Goal: Task Accomplishment & Management: Complete application form

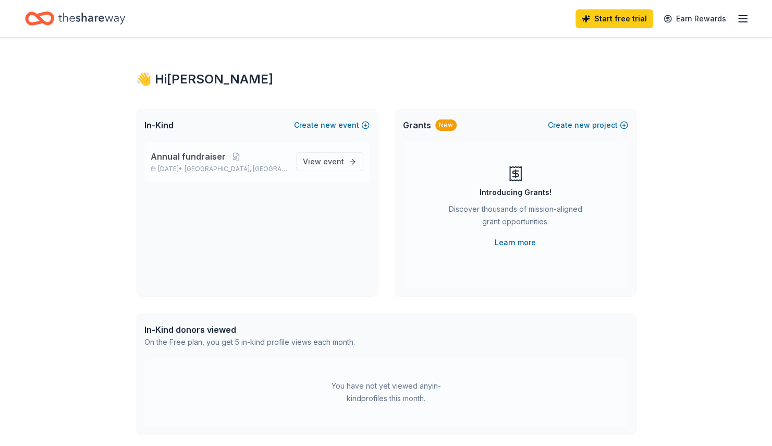
click at [240, 165] on span "[GEOGRAPHIC_DATA], [GEOGRAPHIC_DATA]" at bounding box center [236, 169] width 103 height 8
click at [326, 160] on span "event" at bounding box center [333, 161] width 21 height 9
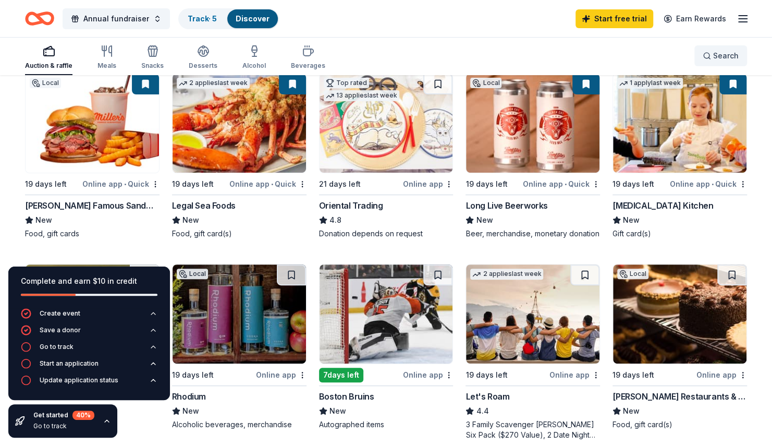
scroll to position [118, 0]
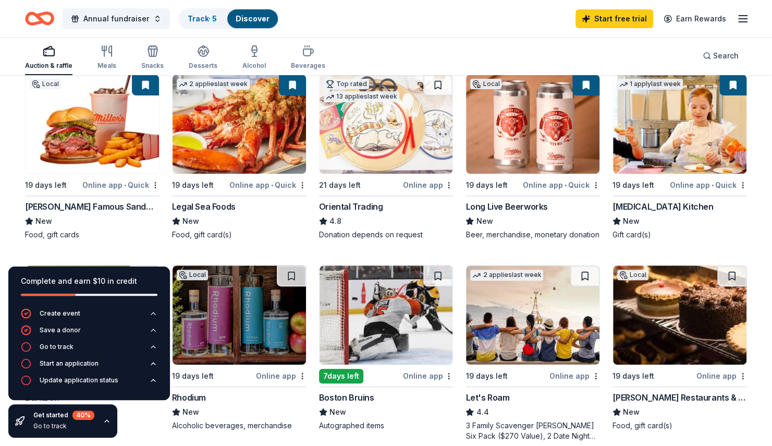
click at [253, 185] on div "Online app • Quick" at bounding box center [267, 184] width 77 height 13
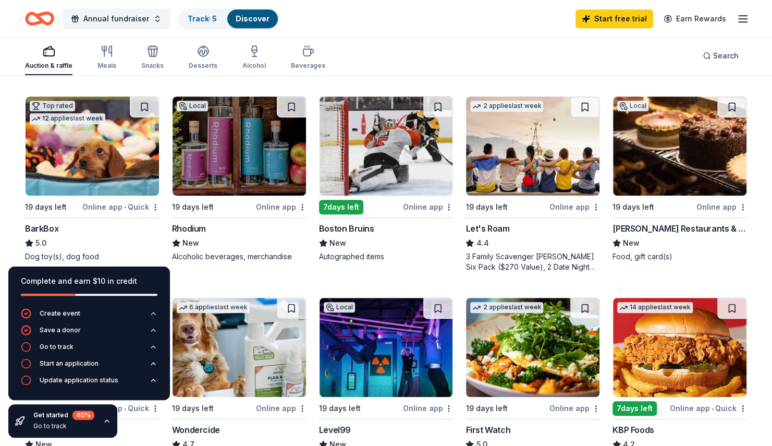
scroll to position [290, 0]
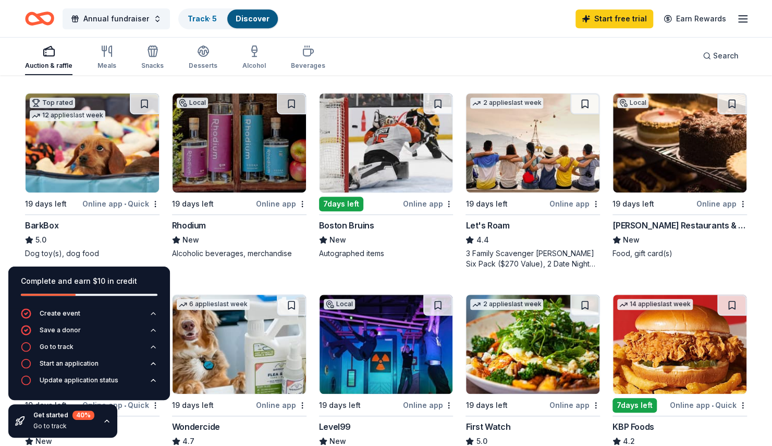
click at [371, 160] on img at bounding box center [386, 142] width 133 height 99
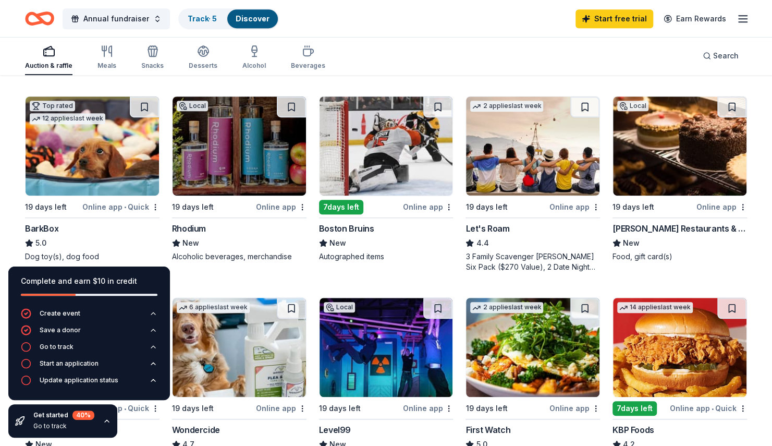
scroll to position [277, 0]
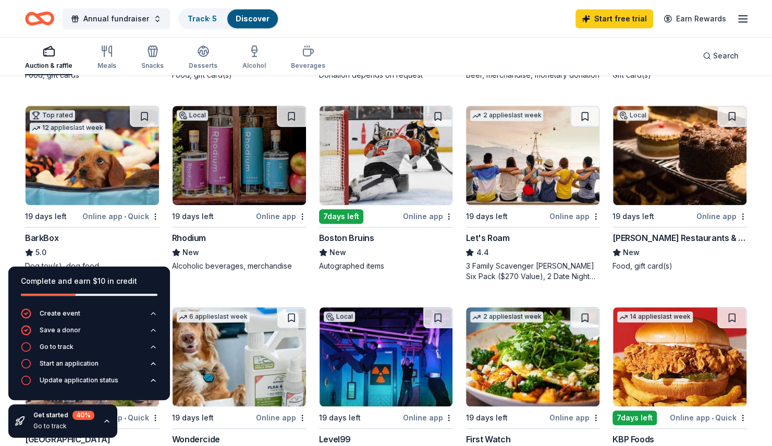
click at [679, 169] on img at bounding box center [679, 155] width 133 height 99
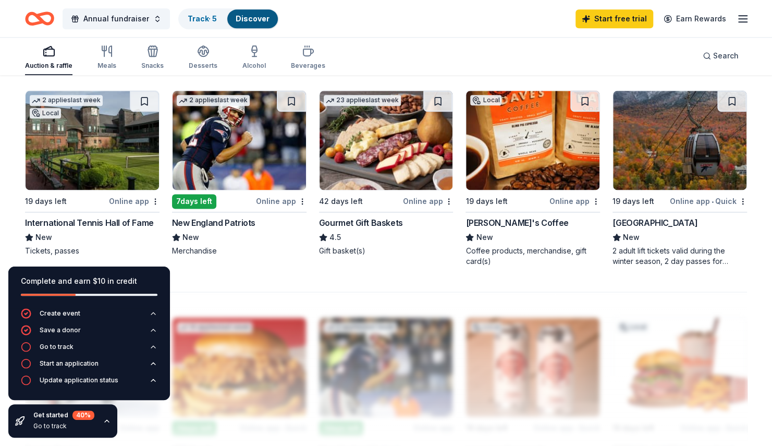
scroll to position [702, 0]
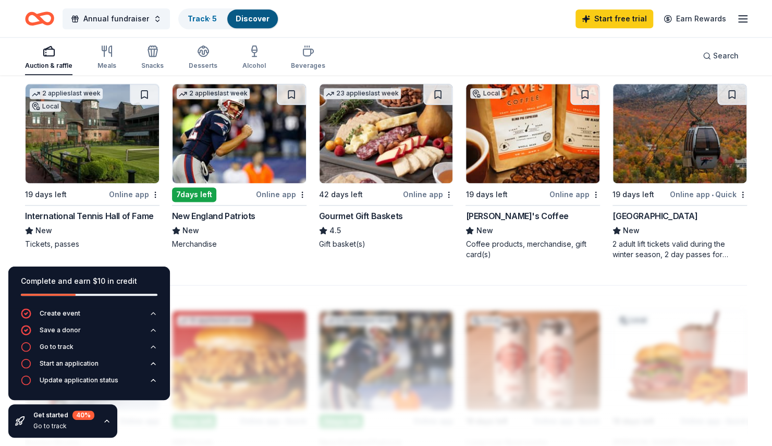
click at [254, 125] on img at bounding box center [239, 133] width 133 height 99
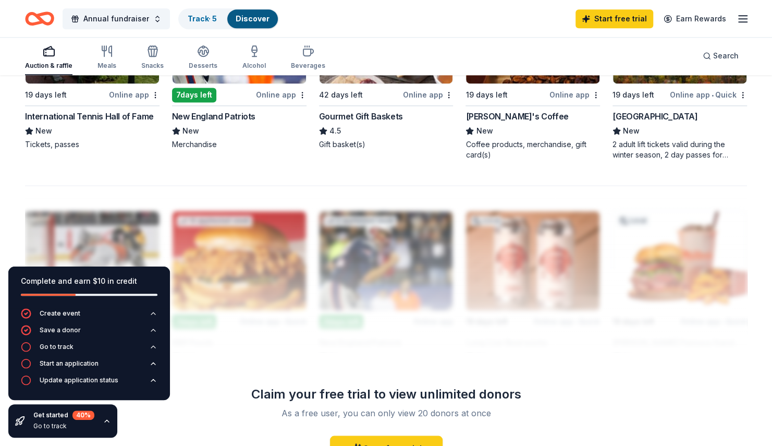
scroll to position [792, 0]
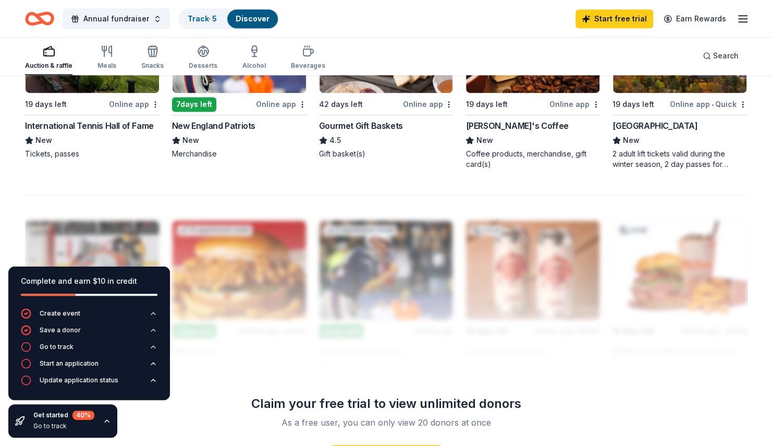
click at [236, 313] on div at bounding box center [386, 277] width 722 height 167
click at [279, 255] on div at bounding box center [386, 277] width 722 height 167
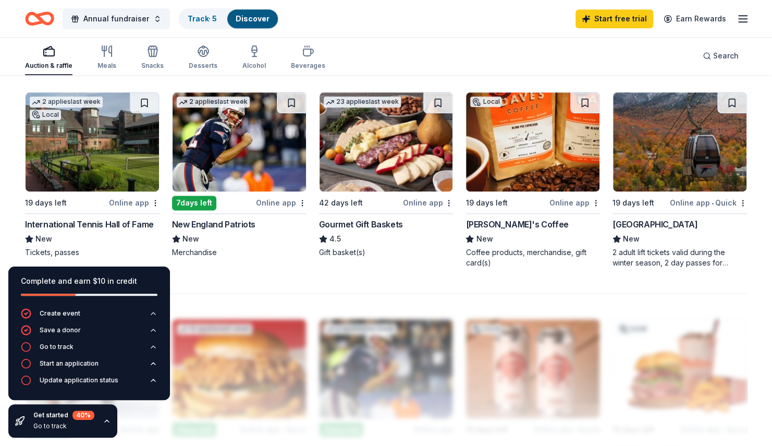
scroll to position [695, 0]
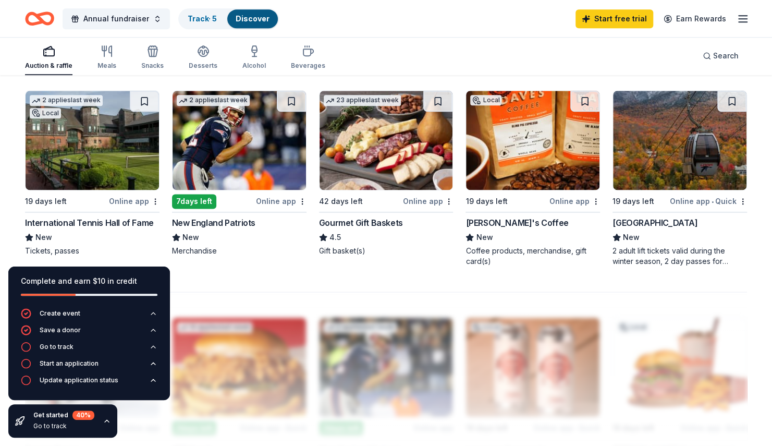
click at [688, 162] on img at bounding box center [679, 140] width 133 height 99
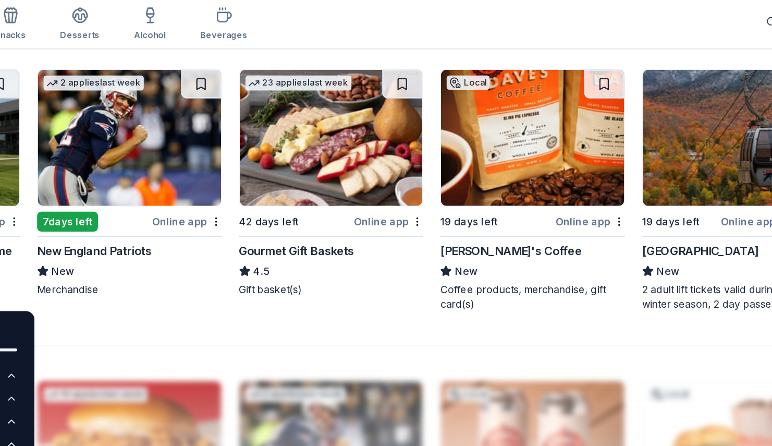
click at [409, 145] on img at bounding box center [386, 140] width 133 height 99
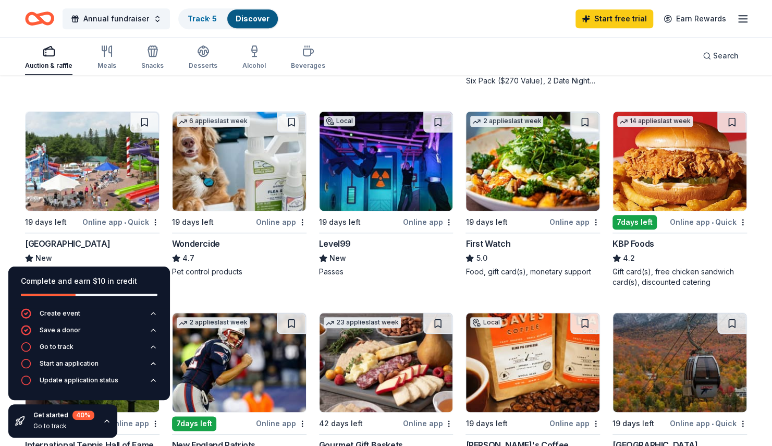
scroll to position [477, 0]
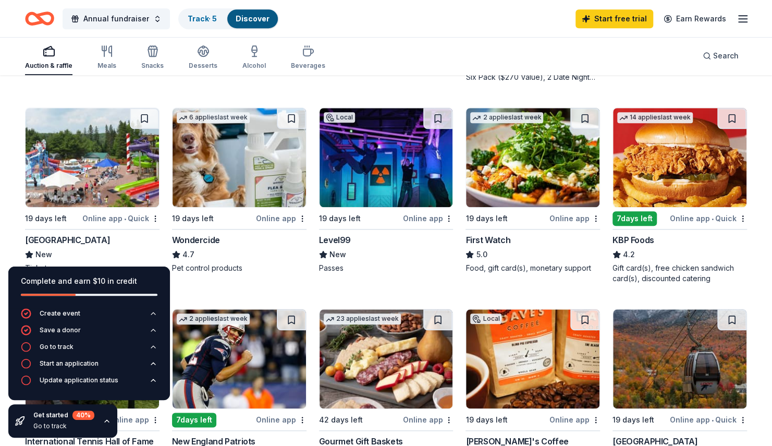
click at [89, 168] on img at bounding box center [92, 157] width 133 height 99
click at [53, 52] on rect "button" at bounding box center [49, 52] width 10 height 7
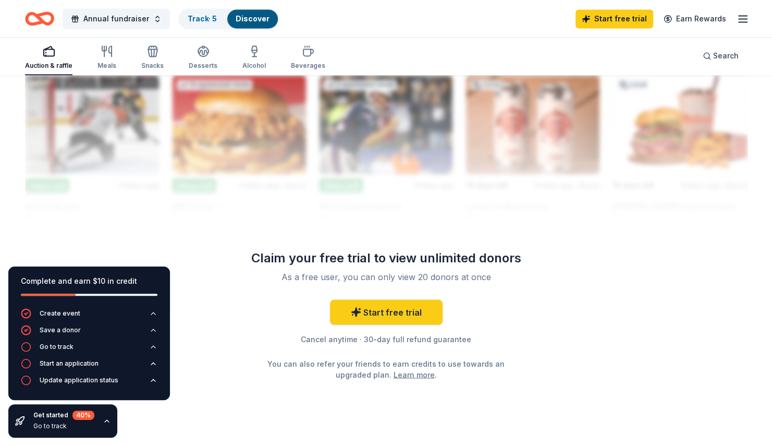
scroll to position [940, 0]
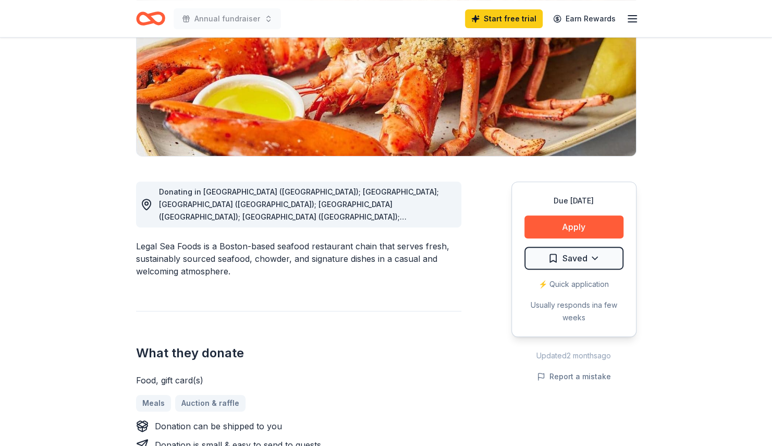
scroll to position [143, 0]
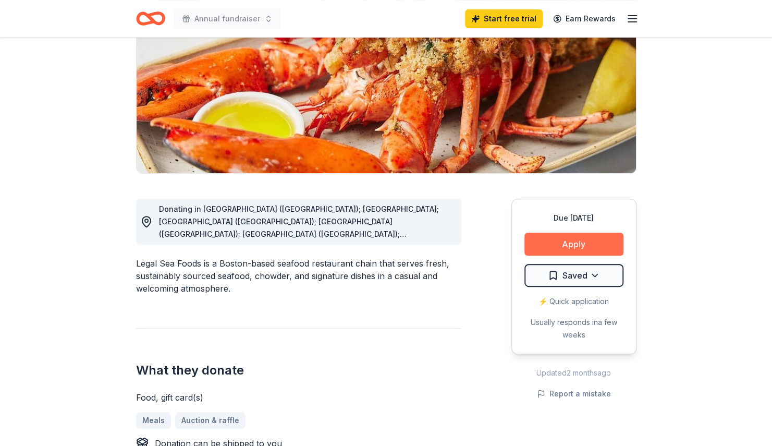
click at [583, 243] on button "Apply" at bounding box center [574, 244] width 99 height 23
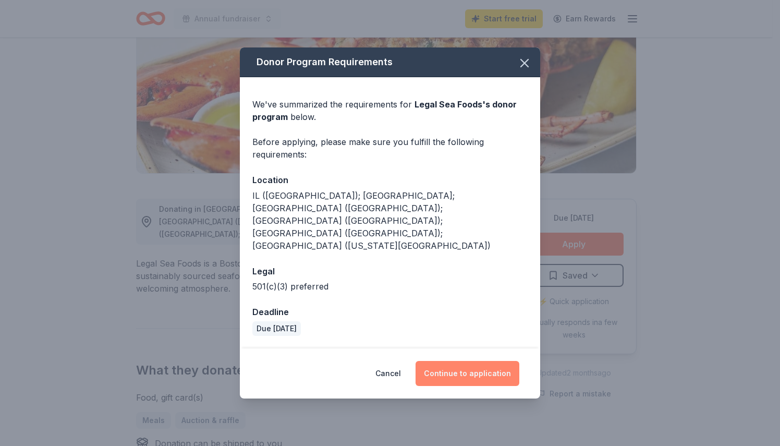
click at [476, 361] on button "Continue to application" at bounding box center [468, 373] width 104 height 25
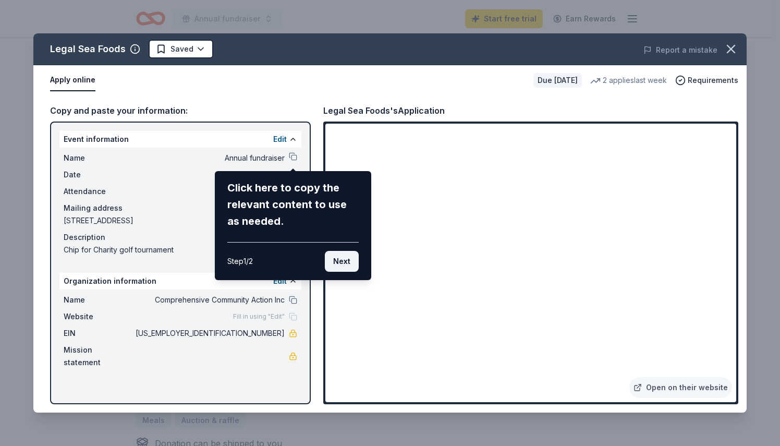
click at [337, 268] on button "Next" at bounding box center [342, 261] width 34 height 21
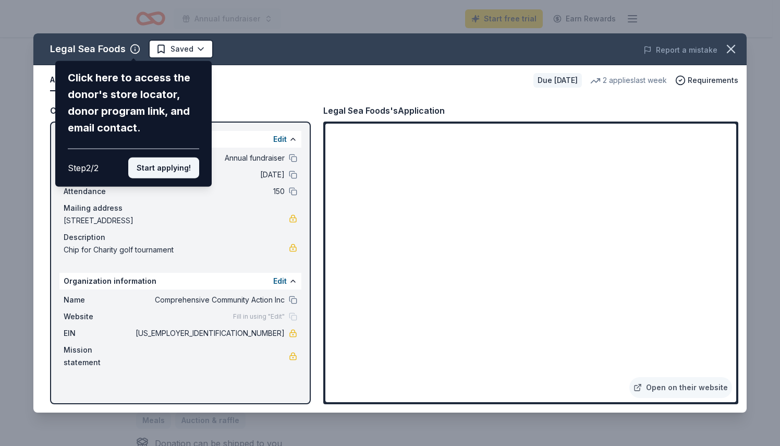
click at [163, 167] on button "Start applying!" at bounding box center [163, 167] width 71 height 21
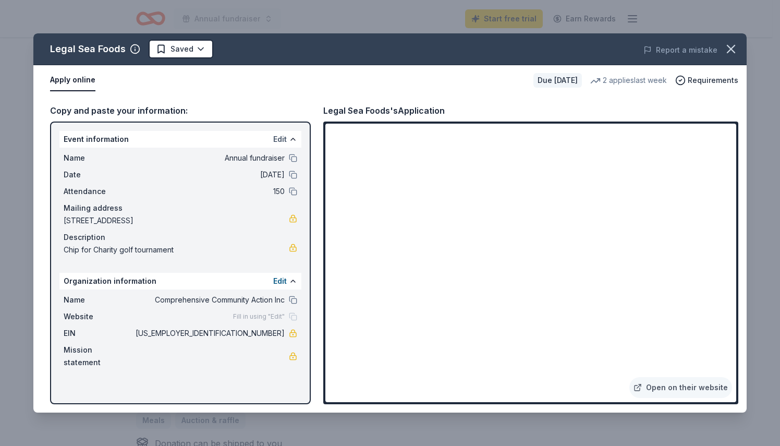
click at [285, 139] on button "Edit" at bounding box center [280, 139] width 14 height 13
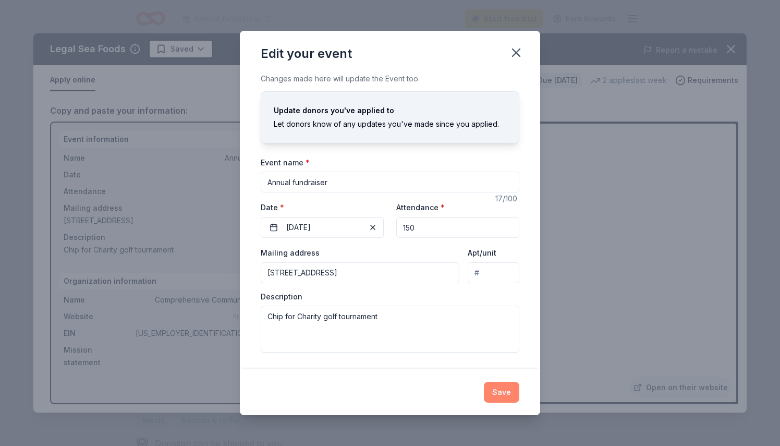
click at [508, 392] on button "Save" at bounding box center [501, 392] width 35 height 21
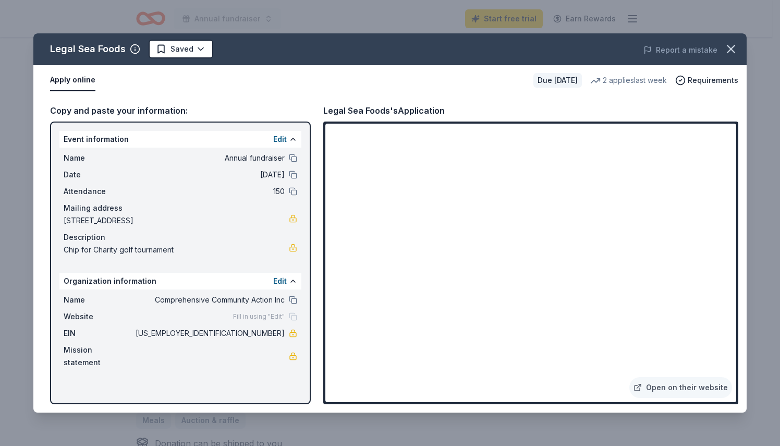
click at [224, 347] on div "Mission statement" at bounding box center [181, 356] width 234 height 25
click at [112, 354] on span "Mission statement" at bounding box center [99, 356] width 70 height 25
click at [83, 77] on button "Apply online" at bounding box center [72, 80] width 45 height 22
click at [733, 51] on icon "button" at bounding box center [730, 48] width 7 height 7
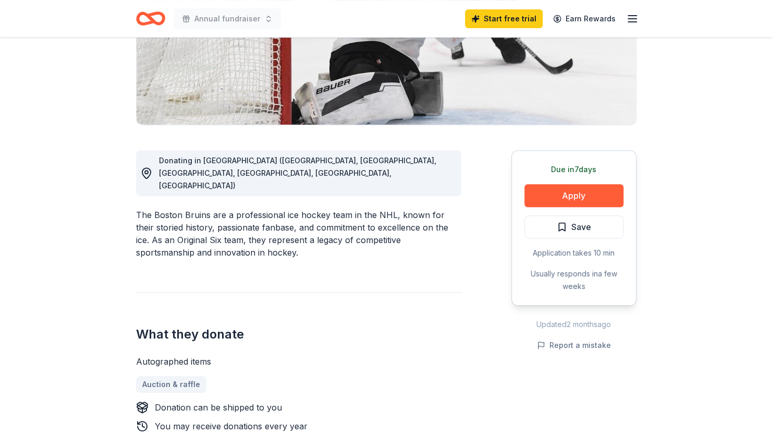
scroll to position [197, 0]
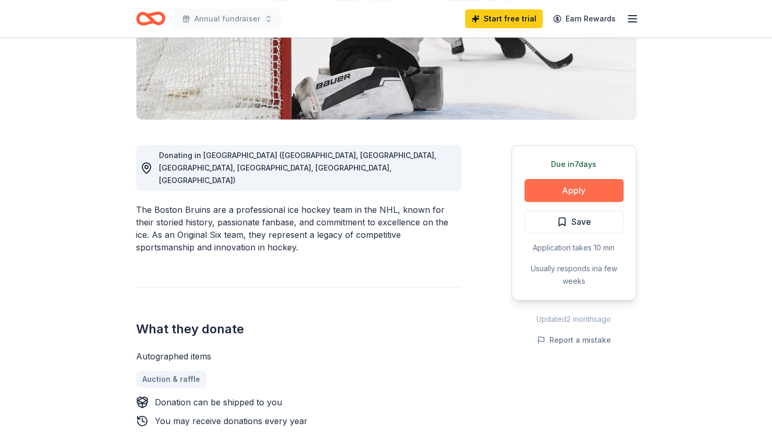
click at [580, 189] on button "Apply" at bounding box center [574, 190] width 99 height 23
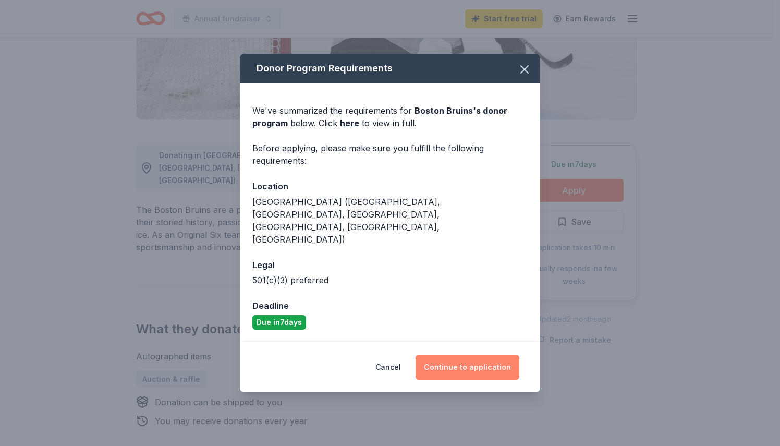
click at [480, 355] on button "Continue to application" at bounding box center [468, 367] width 104 height 25
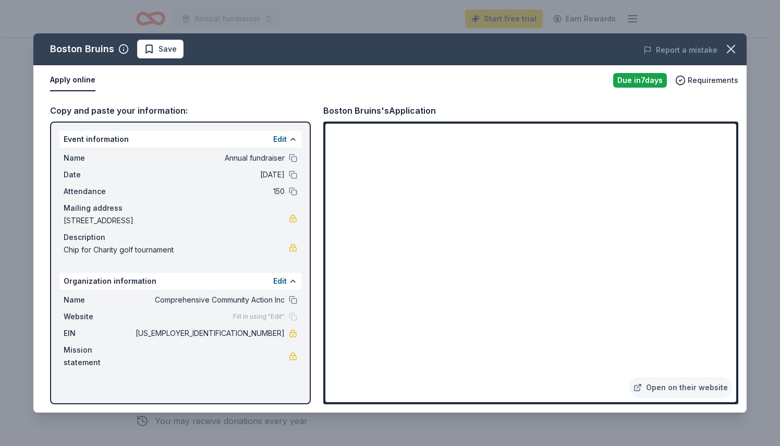
drag, startPoint x: 285, startPoint y: 332, endPoint x: 244, endPoint y: 331, distance: 41.2
click at [728, 48] on icon "button" at bounding box center [731, 49] width 15 height 15
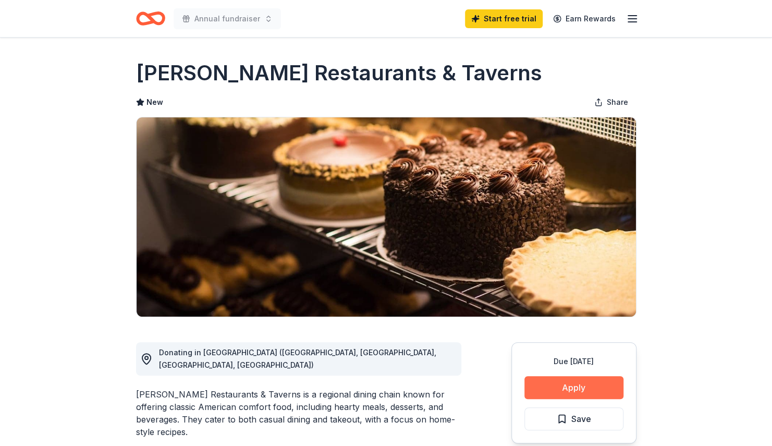
click at [563, 387] on button "Apply" at bounding box center [574, 387] width 99 height 23
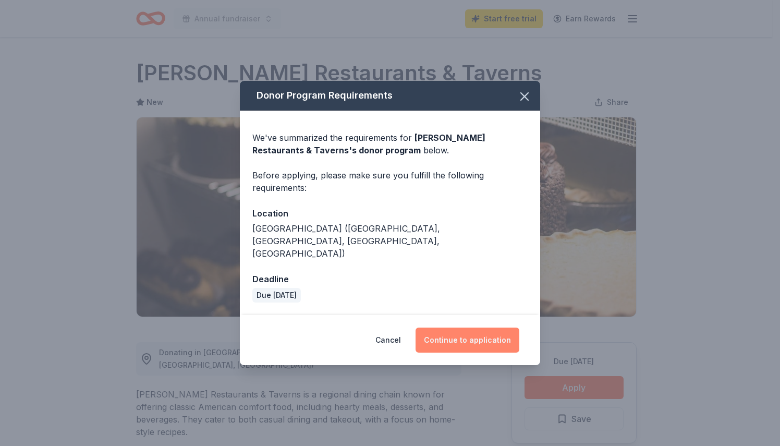
click at [468, 327] on button "Continue to application" at bounding box center [468, 339] width 104 height 25
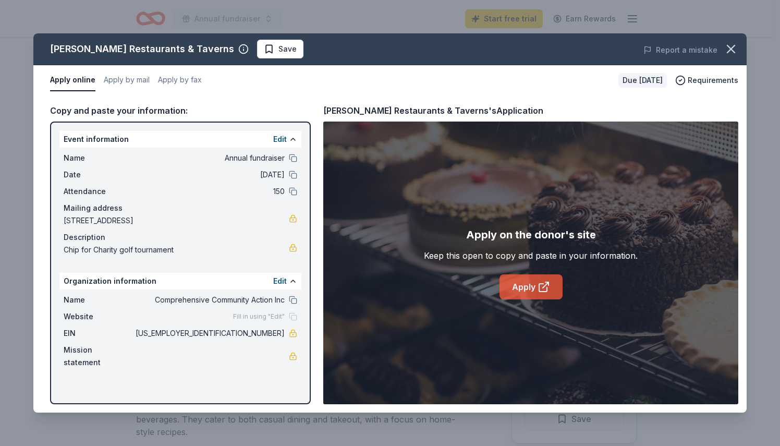
click at [533, 290] on link "Apply" at bounding box center [531, 286] width 63 height 25
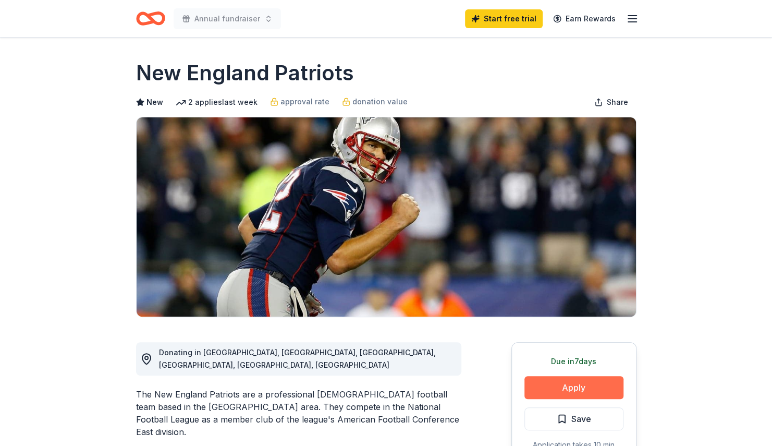
click at [573, 385] on button "Apply" at bounding box center [574, 387] width 99 height 23
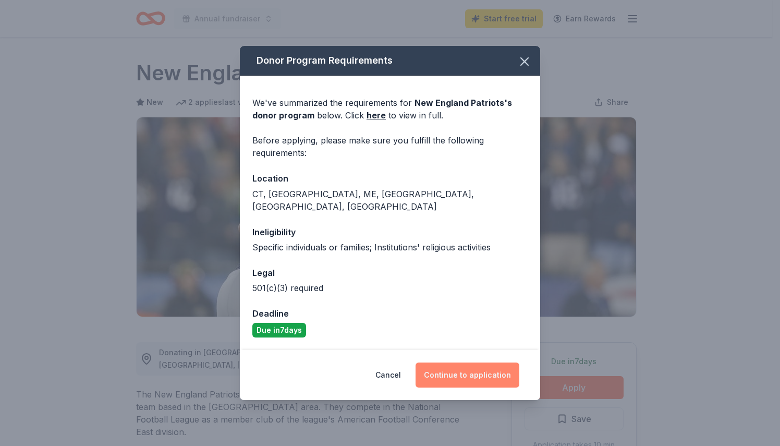
click at [492, 369] on button "Continue to application" at bounding box center [468, 374] width 104 height 25
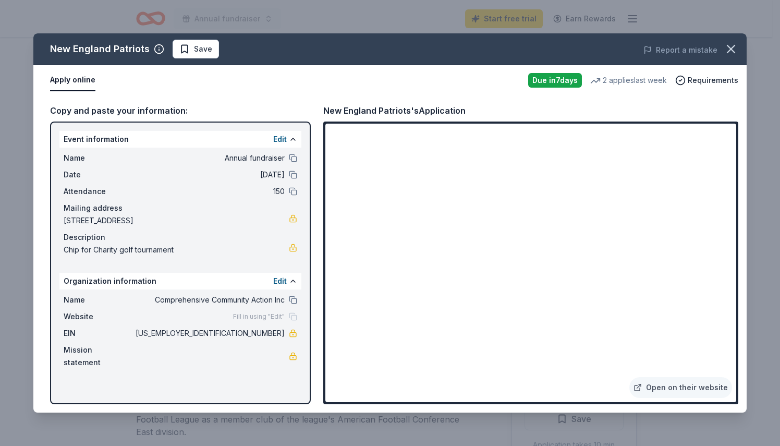
drag, startPoint x: 736, startPoint y: 221, endPoint x: 738, endPoint y: 243, distance: 22.5
click at [738, 243] on div "Copy and paste your information: Event information Edit Name Annual fundraiser …" at bounding box center [389, 253] width 713 height 317
click at [727, 50] on icon "button" at bounding box center [731, 49] width 15 height 15
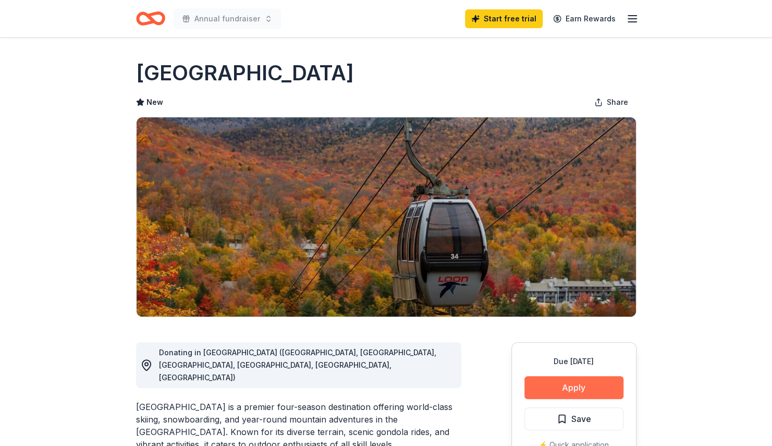
click at [605, 391] on button "Apply" at bounding box center [574, 387] width 99 height 23
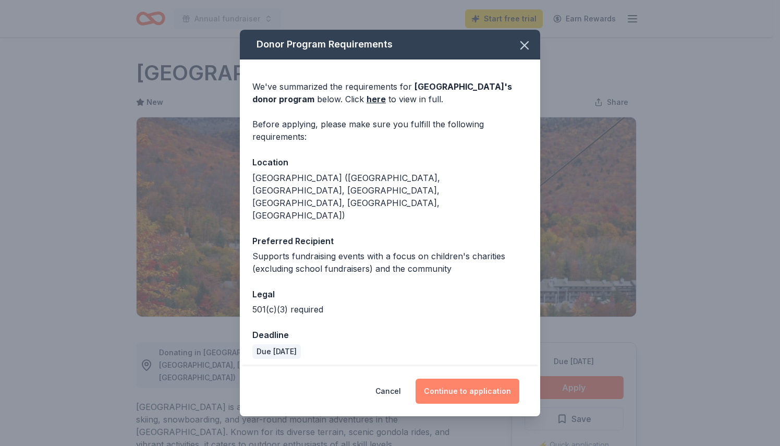
click at [452, 379] on button "Continue to application" at bounding box center [468, 391] width 104 height 25
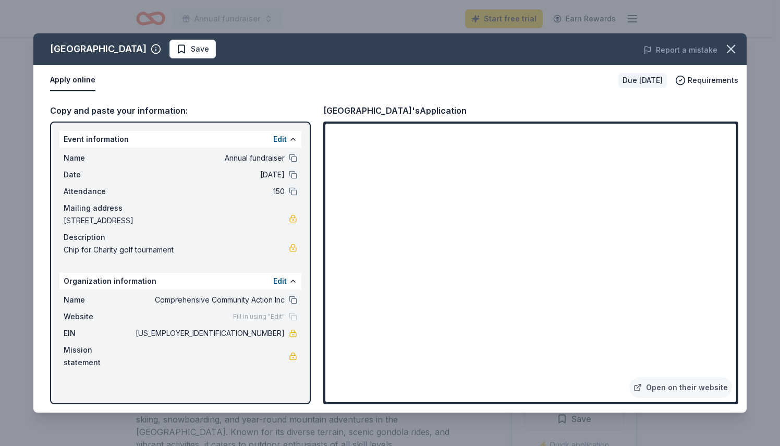
click at [653, 81] on div "Due in 19 days" at bounding box center [642, 80] width 48 height 15
click at [724, 44] on icon "button" at bounding box center [731, 49] width 15 height 15
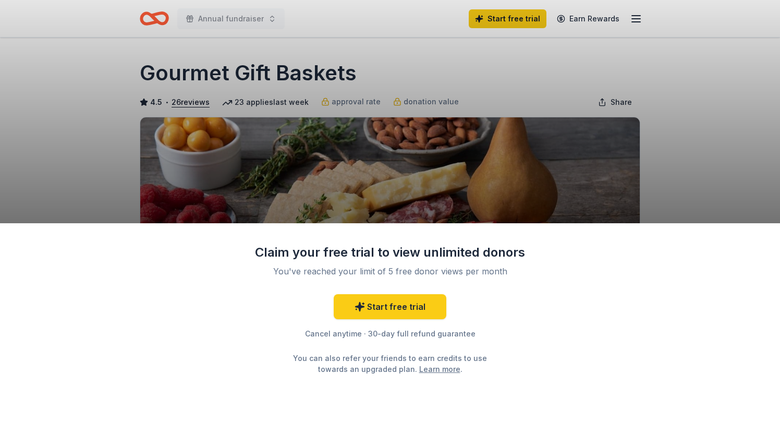
click at [684, 194] on div "Claim your free trial to view unlimited donors You've reached your limit of 5 f…" at bounding box center [390, 223] width 780 height 446
click at [717, 21] on div "Claim your free trial to view unlimited donors You've reached your limit of 5 f…" at bounding box center [390, 223] width 780 height 446
click at [634, 19] on div "Claim your free trial to view unlimited donors You've reached your limit of 5 f…" at bounding box center [390, 223] width 780 height 446
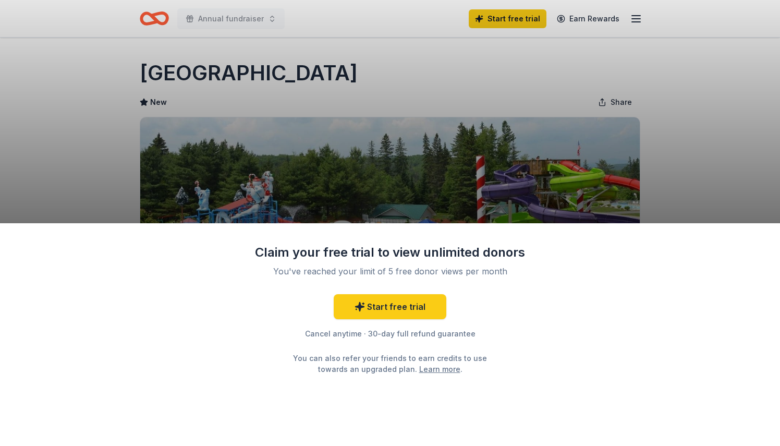
click at [697, 137] on div "Claim your free trial to view unlimited donors You've reached your limit of 5 f…" at bounding box center [390, 223] width 780 height 446
drag, startPoint x: 765, startPoint y: 74, endPoint x: 750, endPoint y: 165, distance: 92.0
click at [757, 168] on div "Claim your free trial to view unlimited donors You've reached your limit of 5 f…" at bounding box center [390, 223] width 780 height 446
